Goal: Navigation & Orientation: Find specific page/section

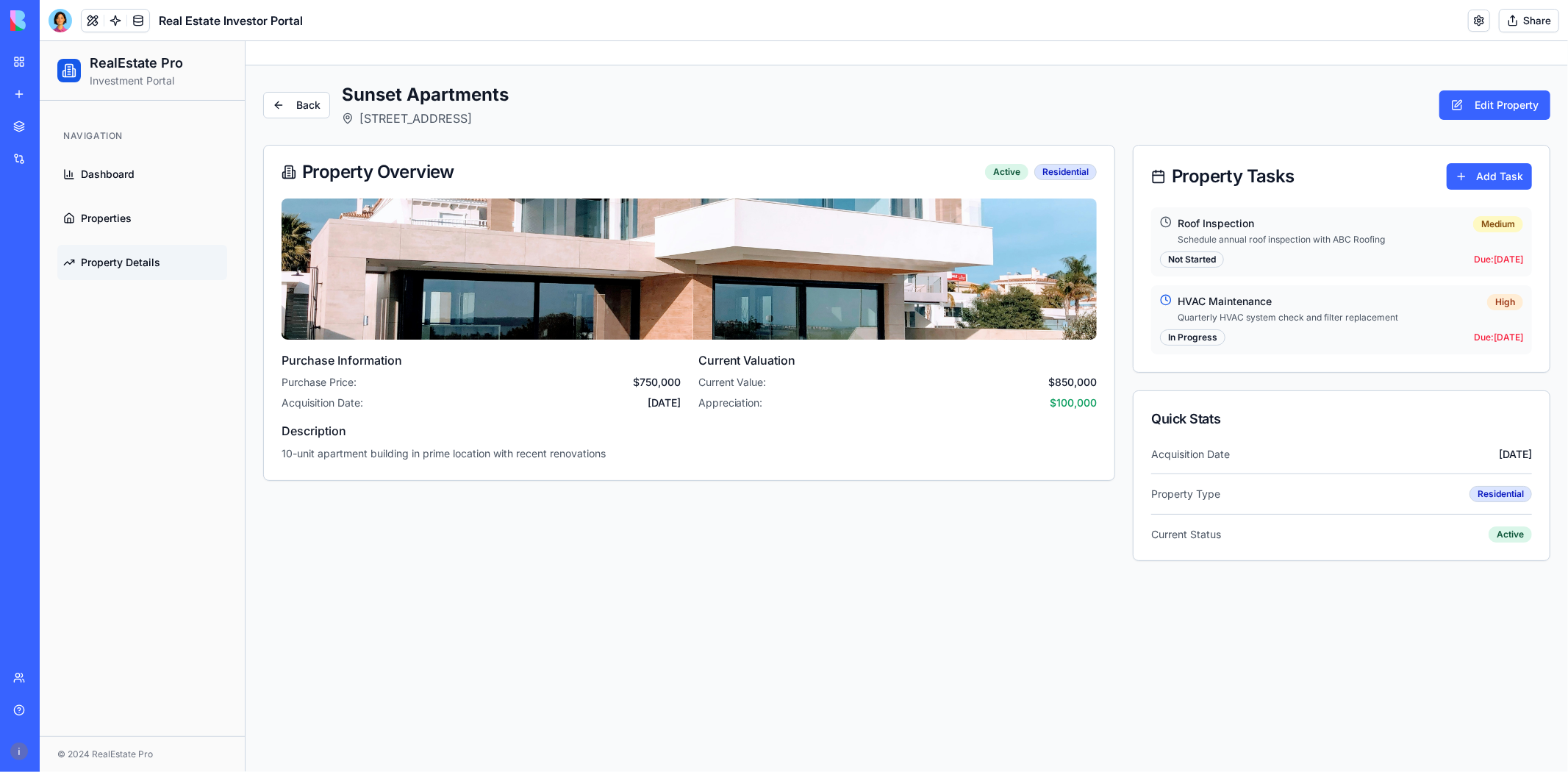
click at [1241, 151] on div "Property Tasks Add Task" at bounding box center [1340, 176] width 416 height 62
click at [296, 104] on link "Back" at bounding box center [296, 104] width 67 height 26
click at [106, 266] on span "Property Details" at bounding box center [120, 262] width 79 height 15
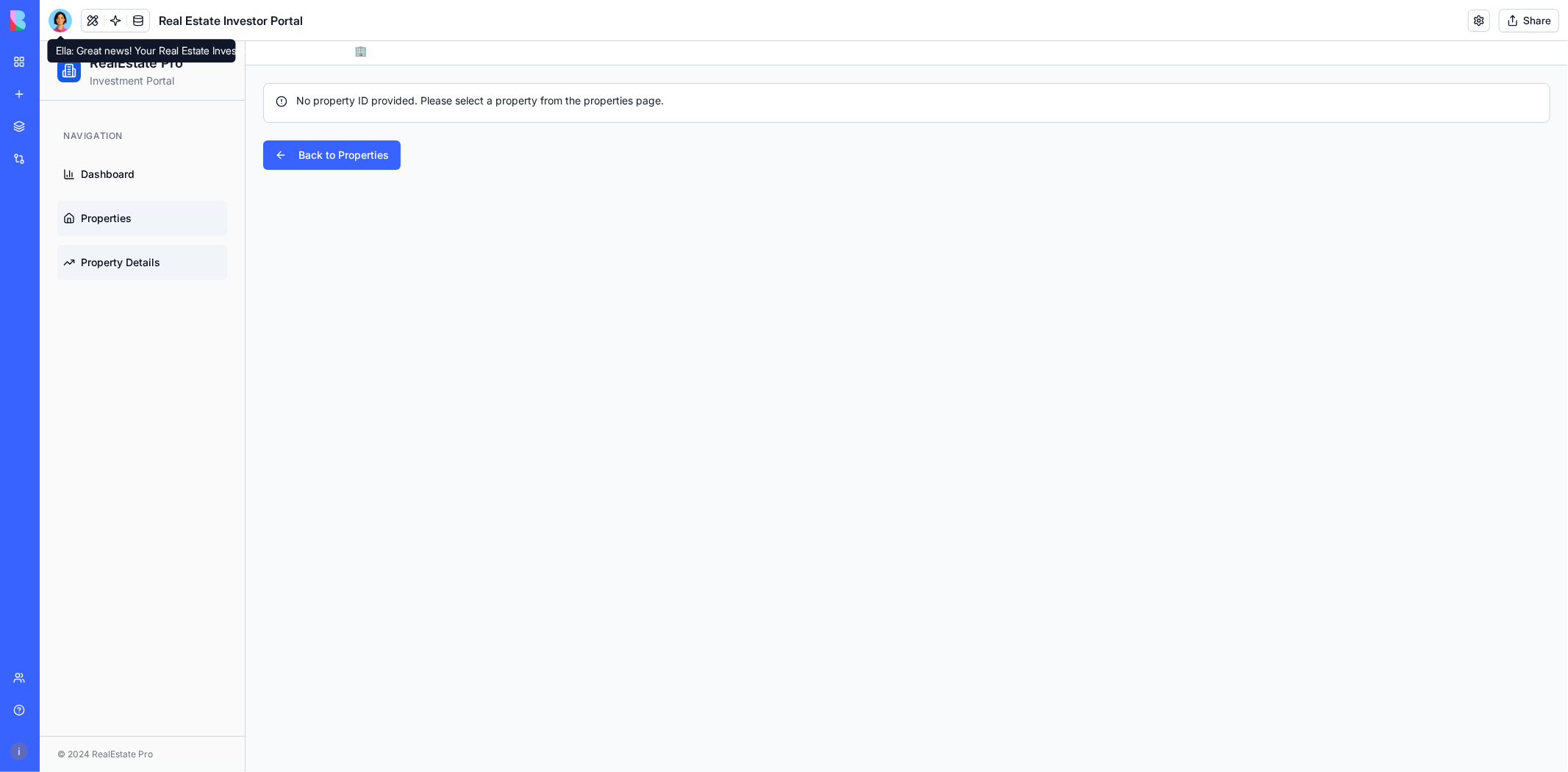
click at [96, 218] on span "Properties" at bounding box center [106, 217] width 51 height 15
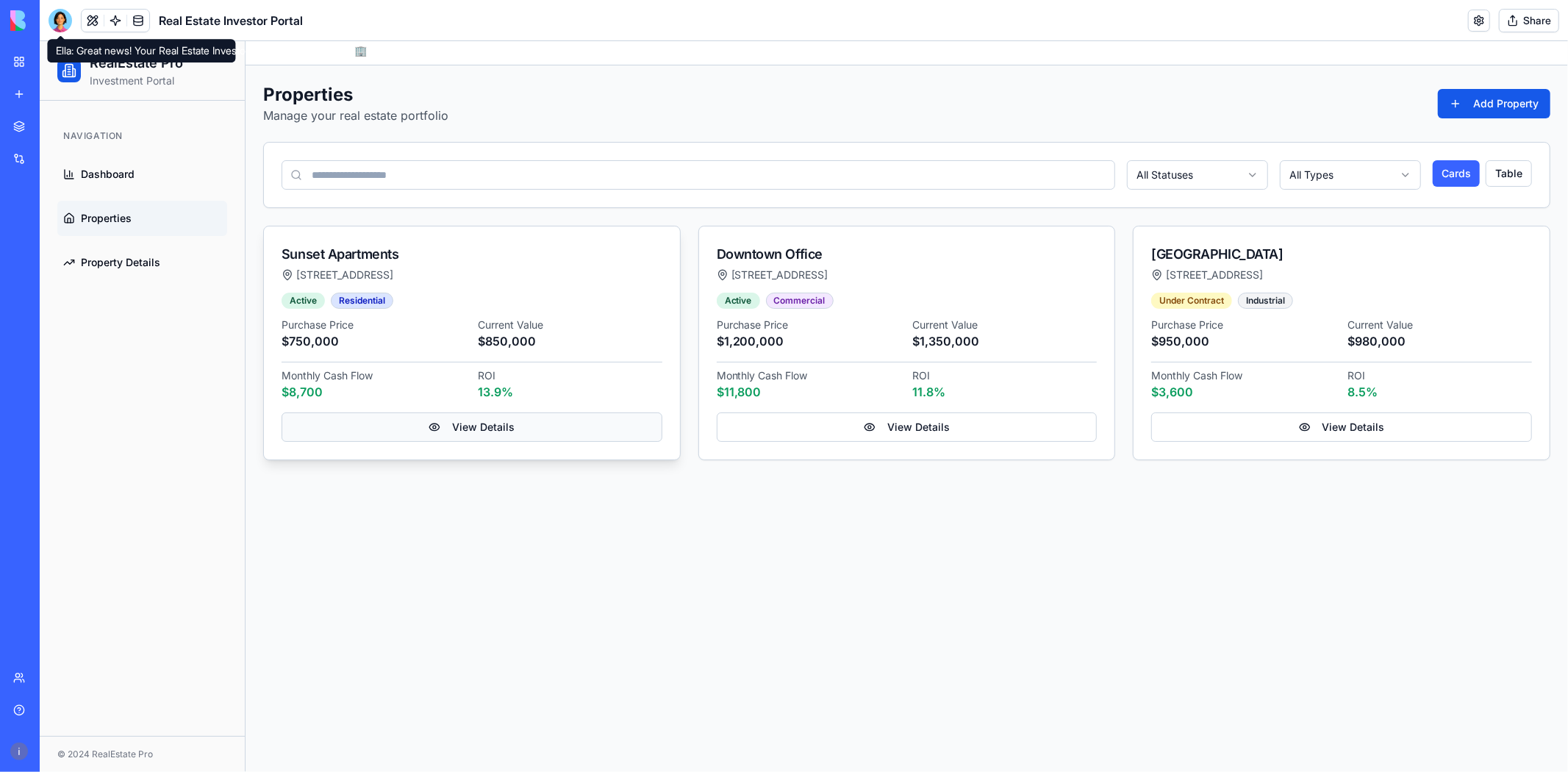
click at [420, 428] on link "View Details" at bounding box center [471, 426] width 380 height 29
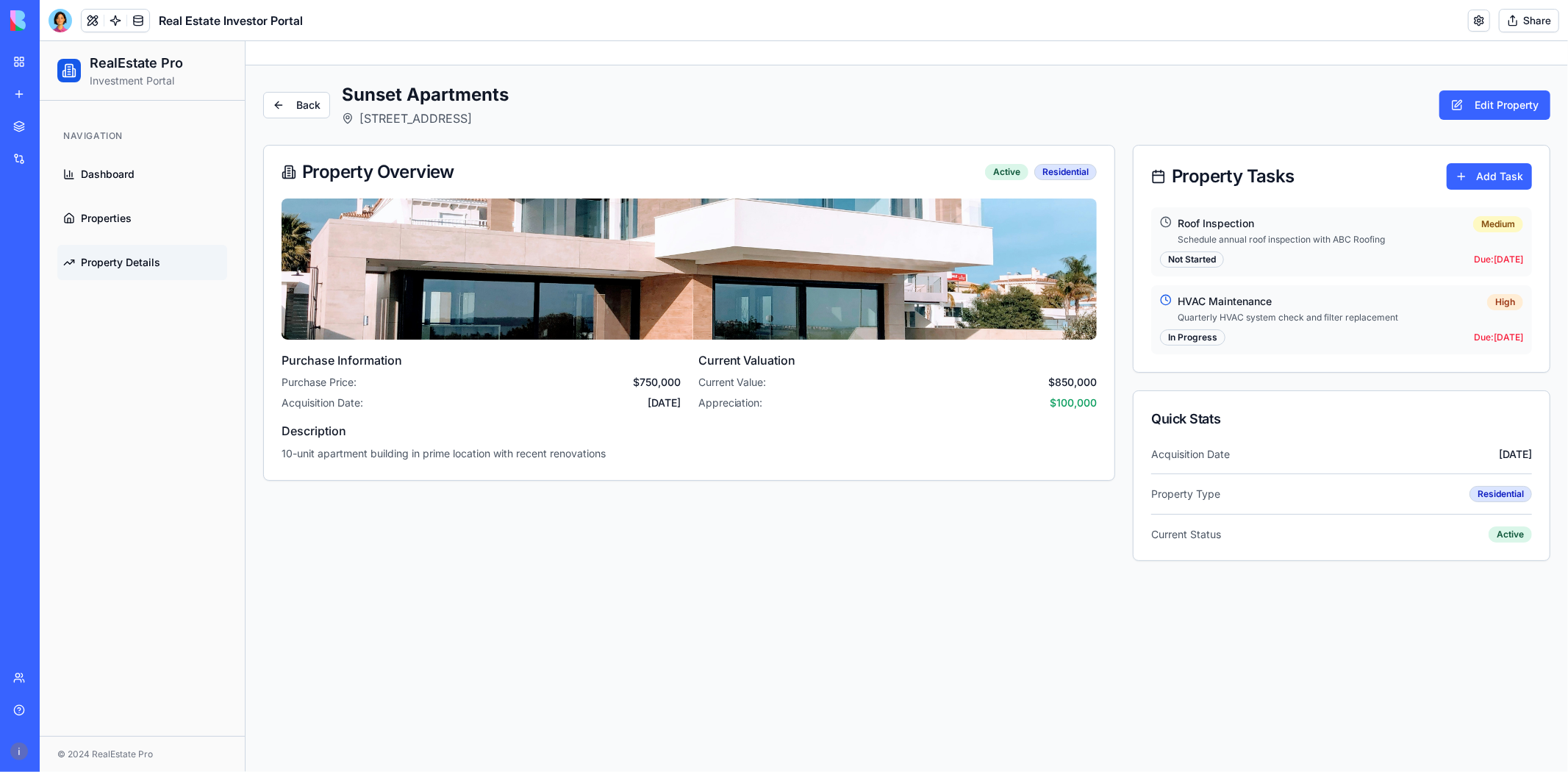
click at [54, 231] on div "Deal Pipeline Manager" at bounding box center [33, 229] width 41 height 15
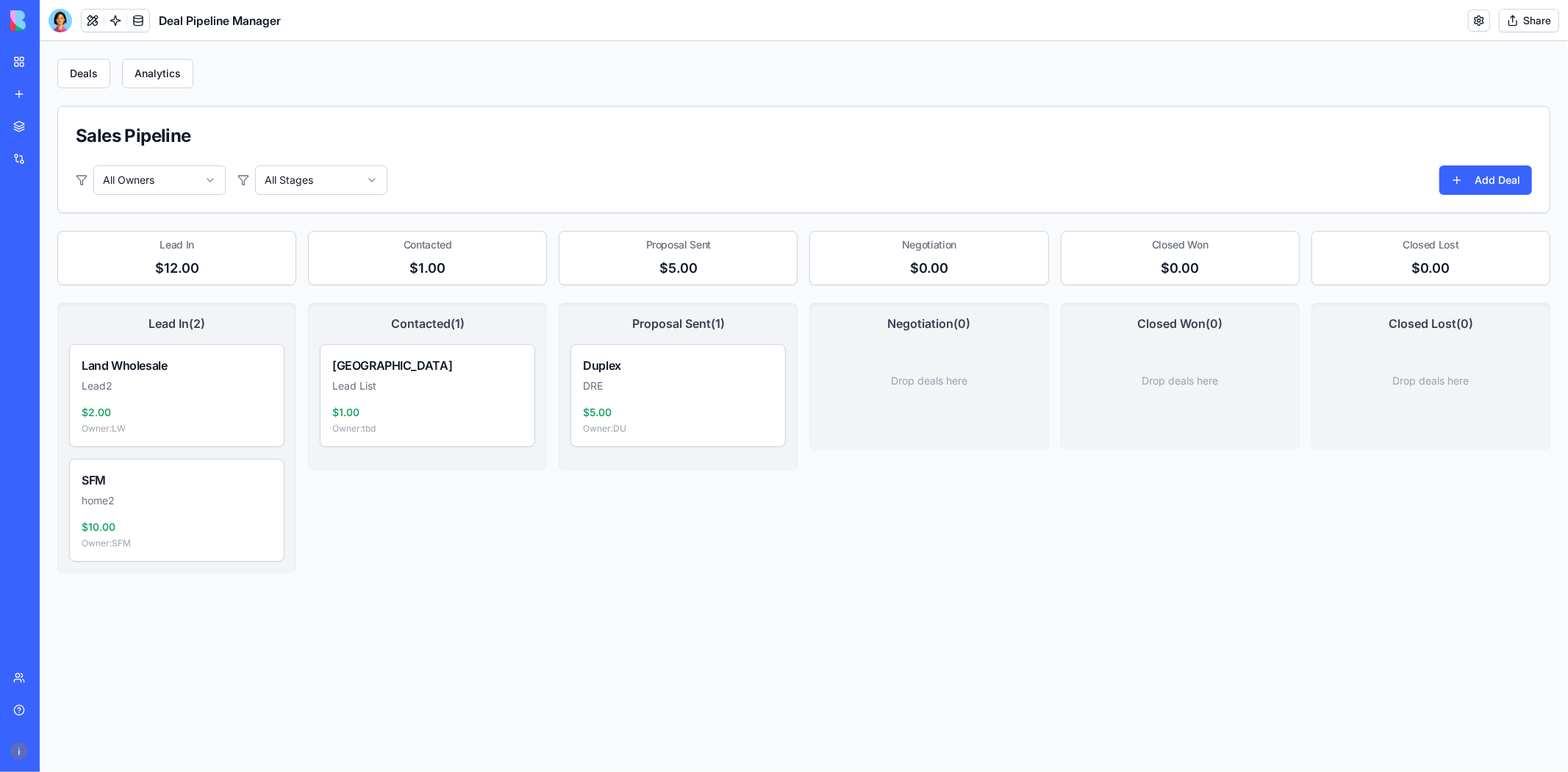
click at [32, 260] on div "Real Estate Investor Portal" at bounding box center [33, 262] width 41 height 15
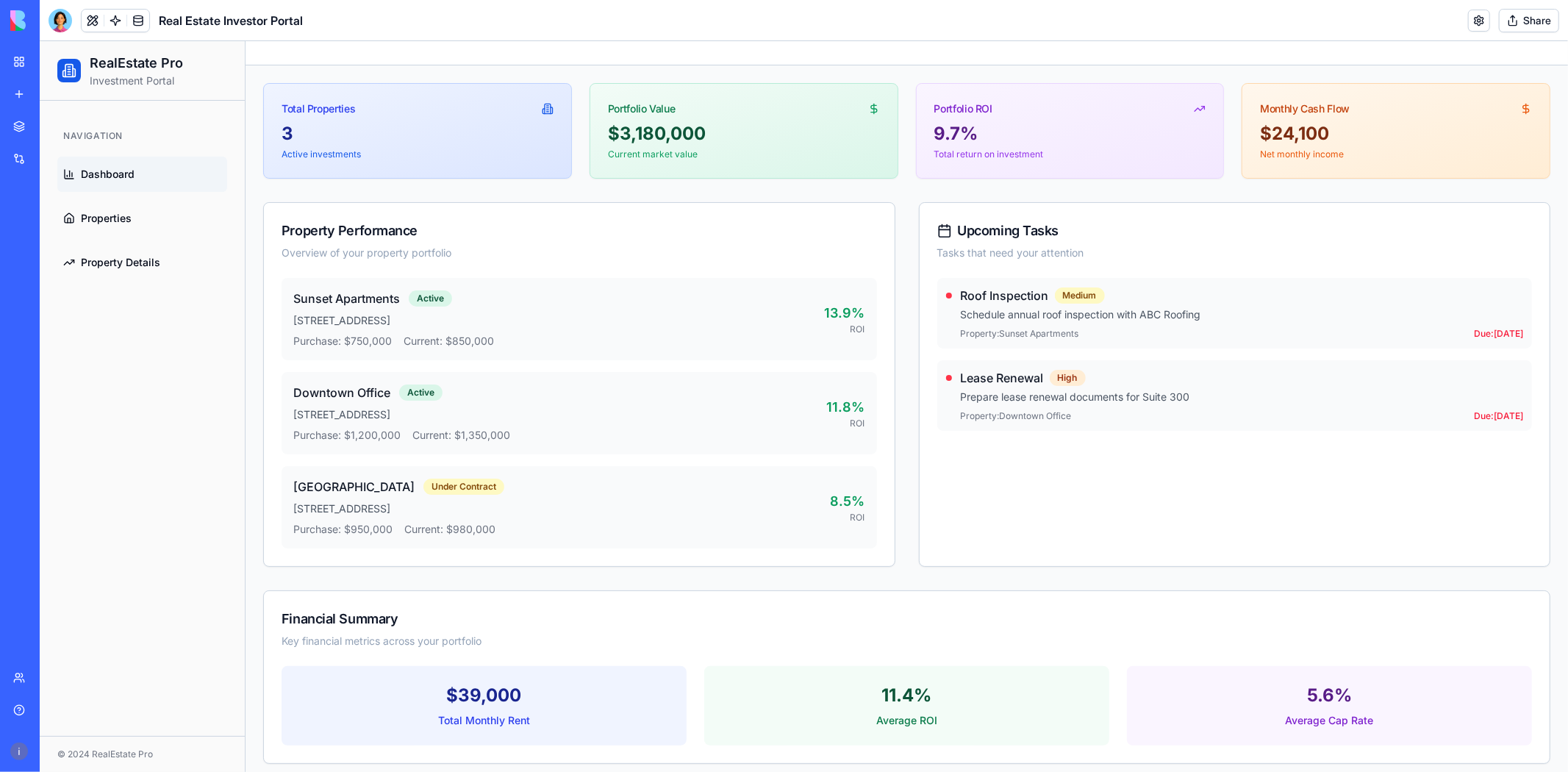
click at [48, 295] on div "Event Management" at bounding box center [33, 293] width 41 height 15
